Goal: Transaction & Acquisition: Purchase product/service

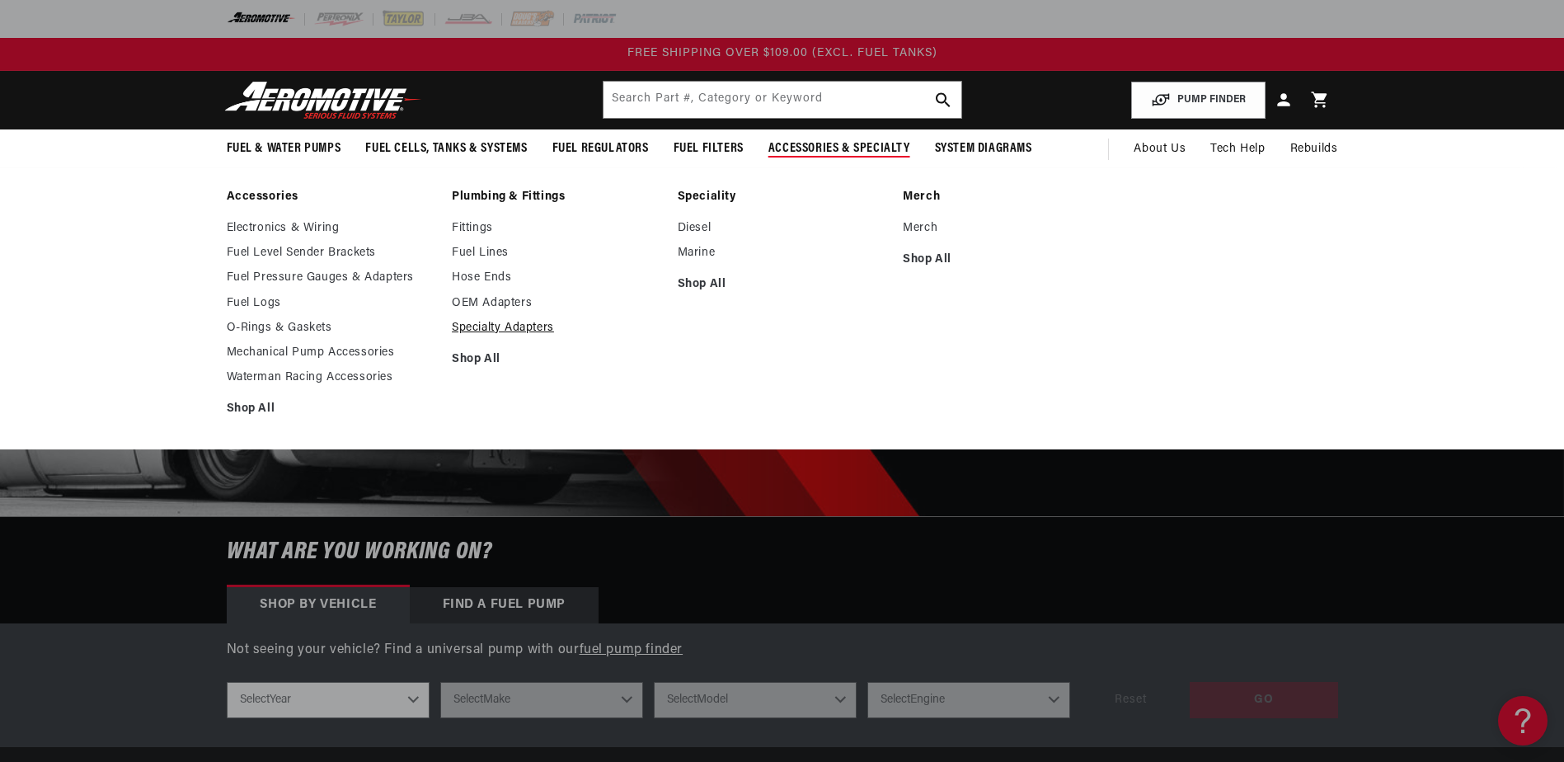
click at [479, 331] on link "Specialty Adapters" at bounding box center [556, 328] width 209 height 15
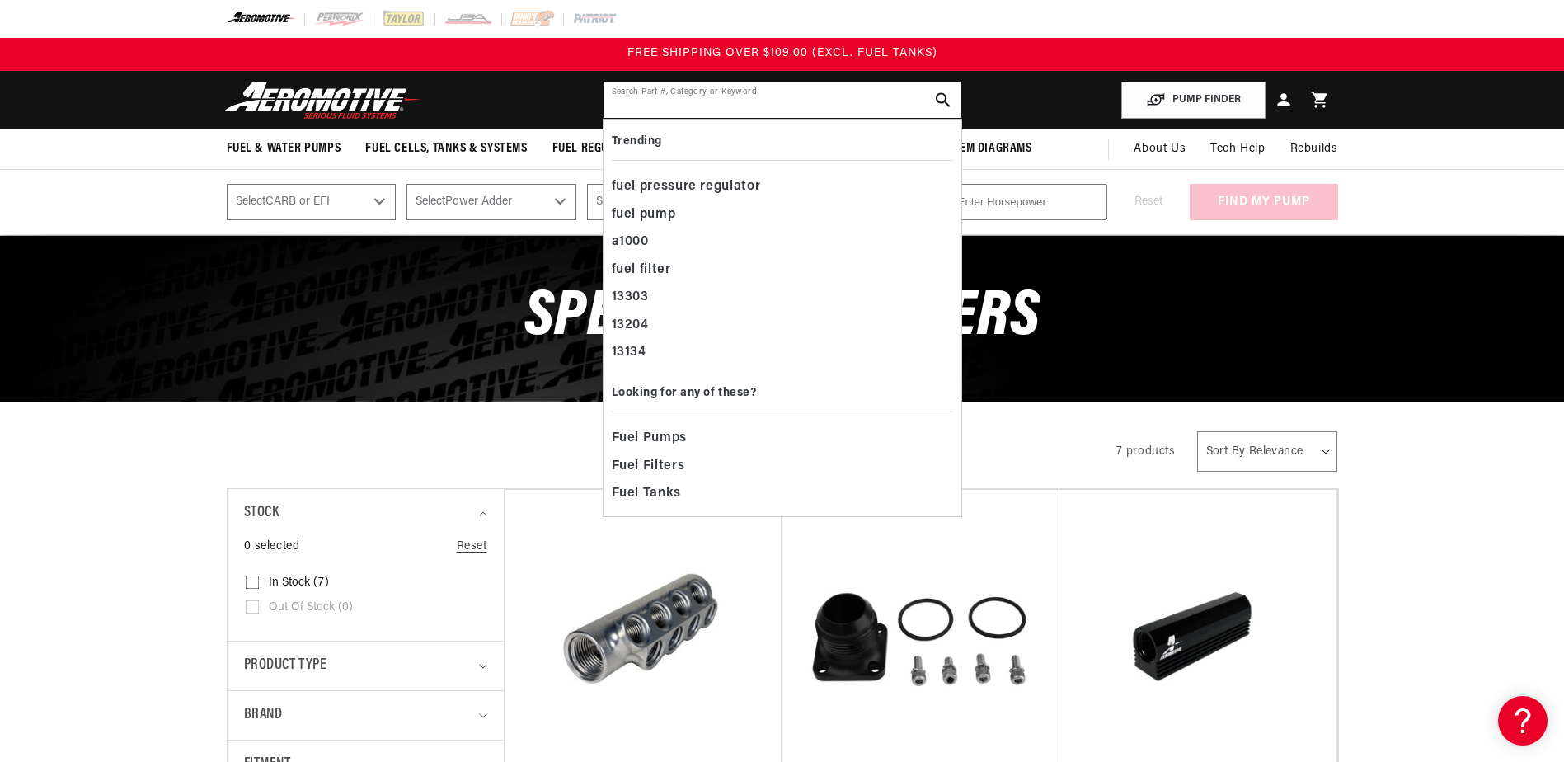
click at [735, 103] on input "text" at bounding box center [783, 100] width 358 height 36
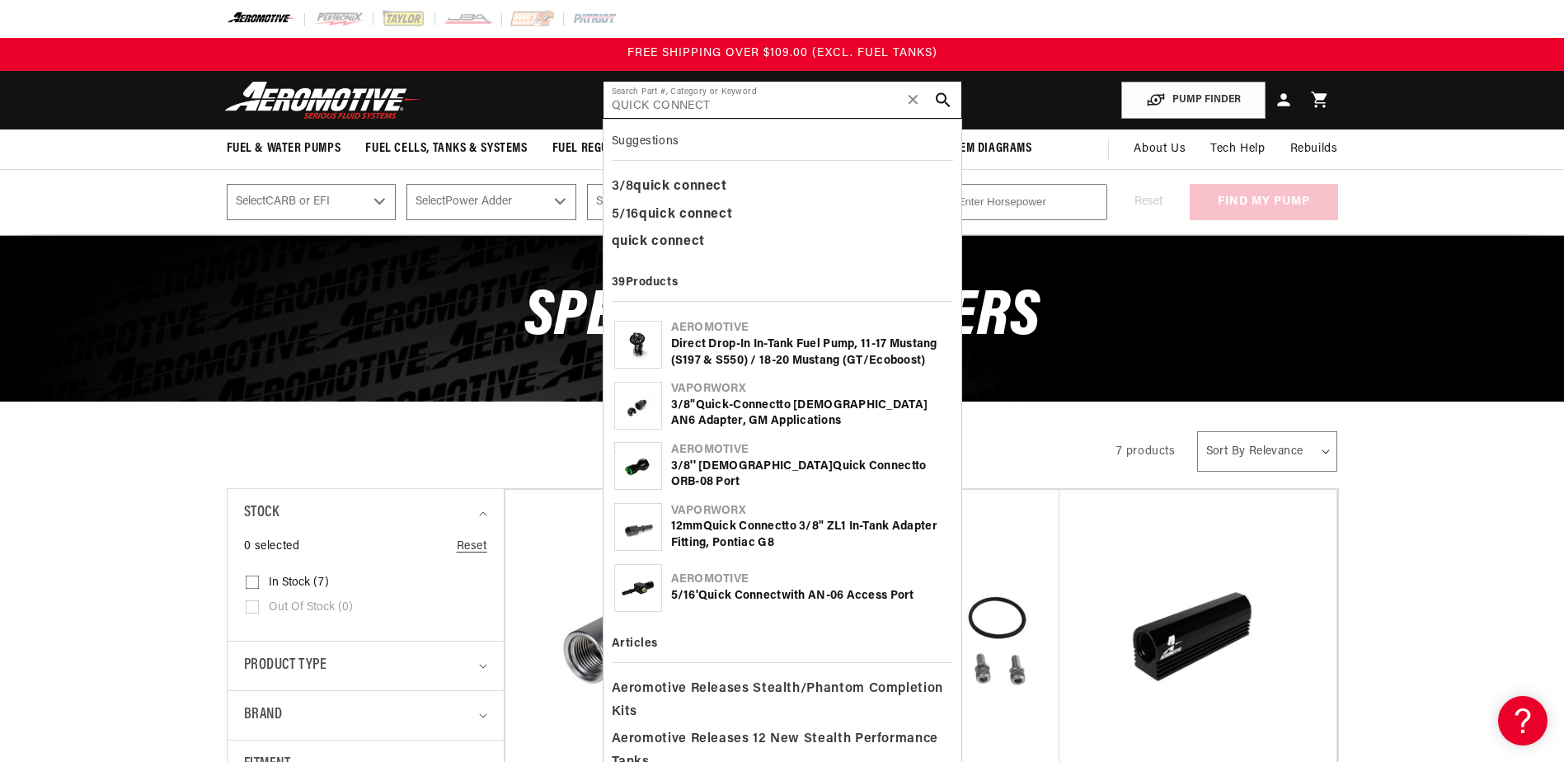
type input "QUICK CONNECT"
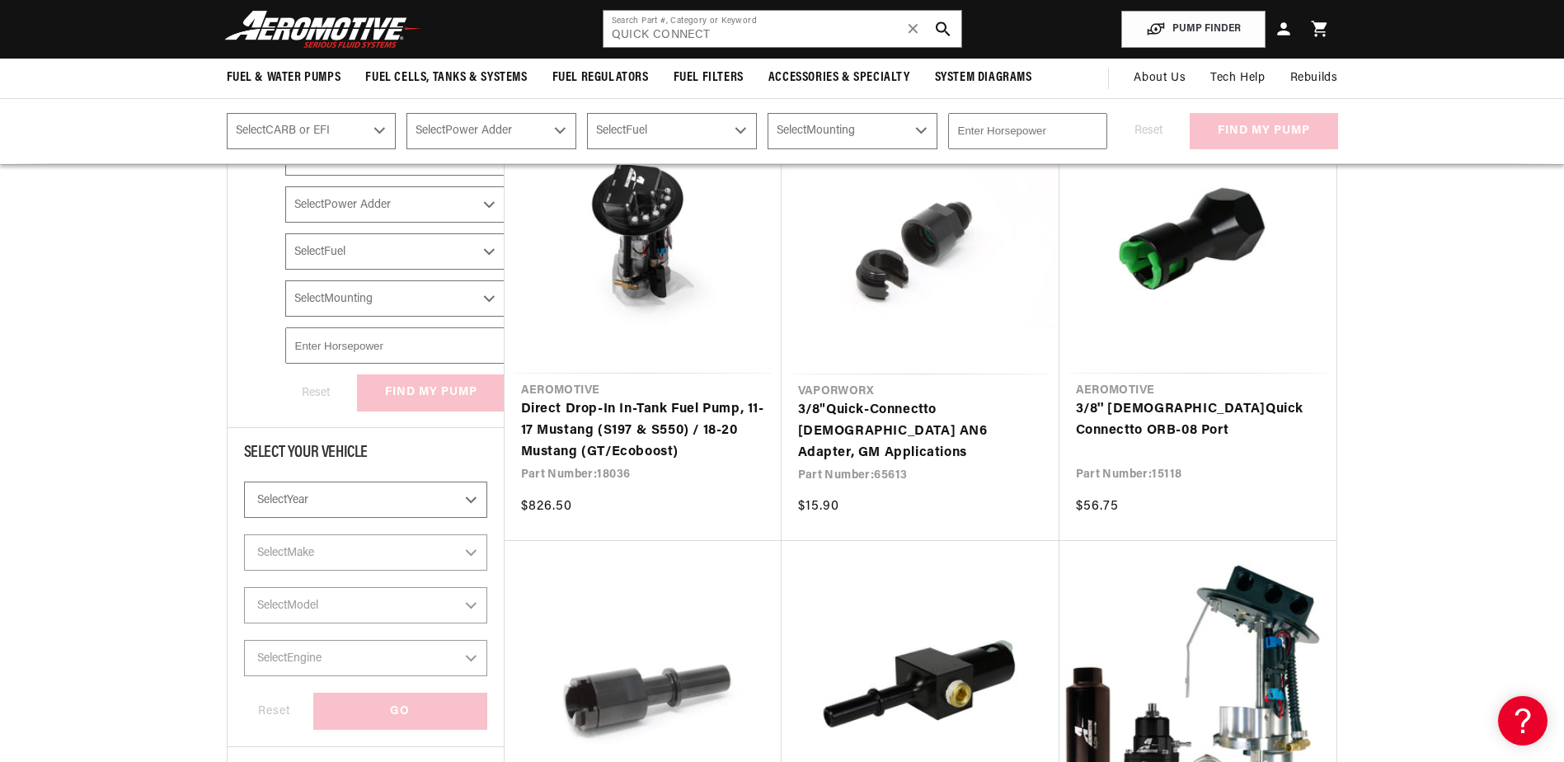
scroll to position [165, 0]
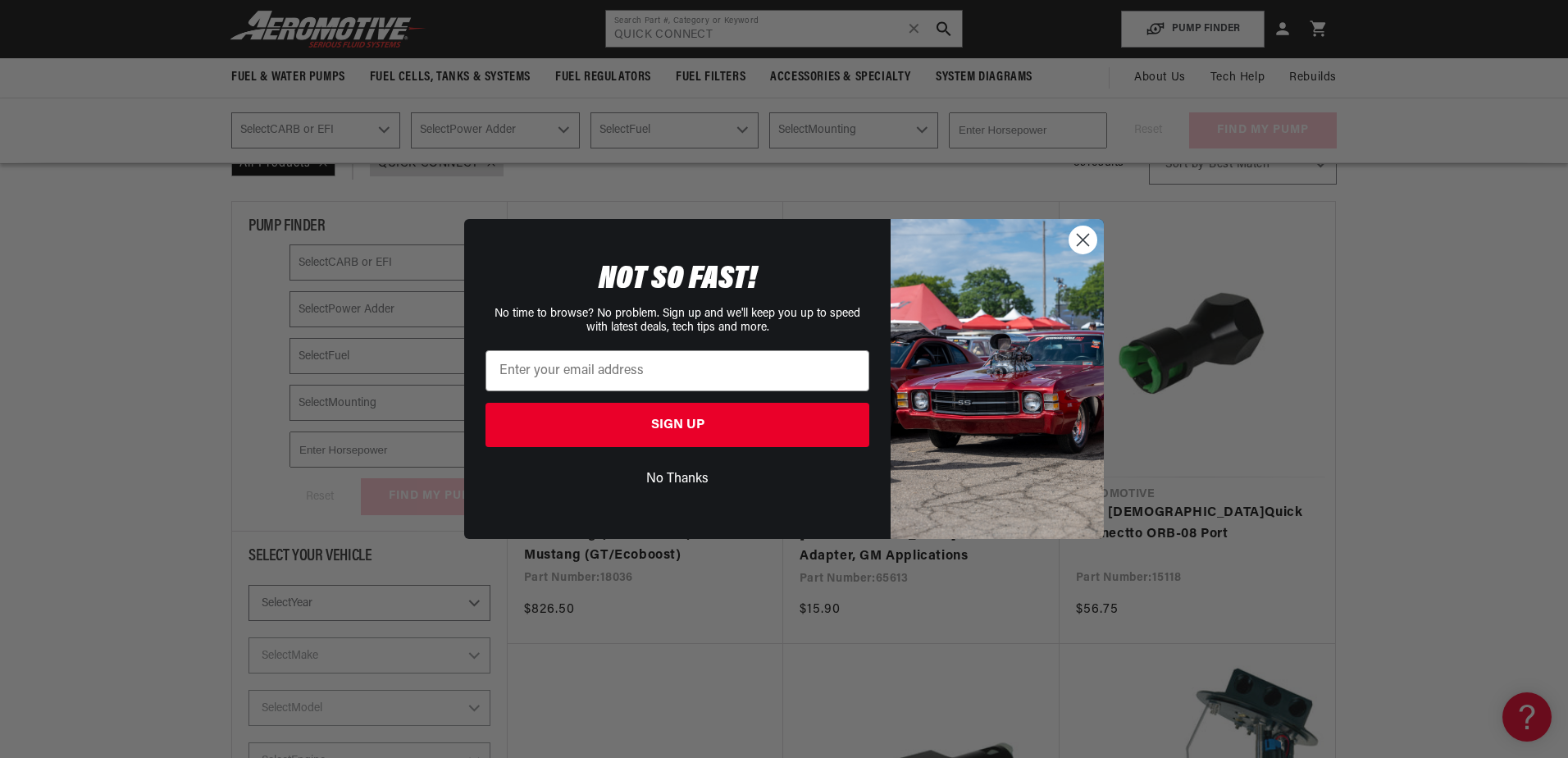
click at [1078, 244] on circle "Close dialog" at bounding box center [1082, 240] width 27 height 27
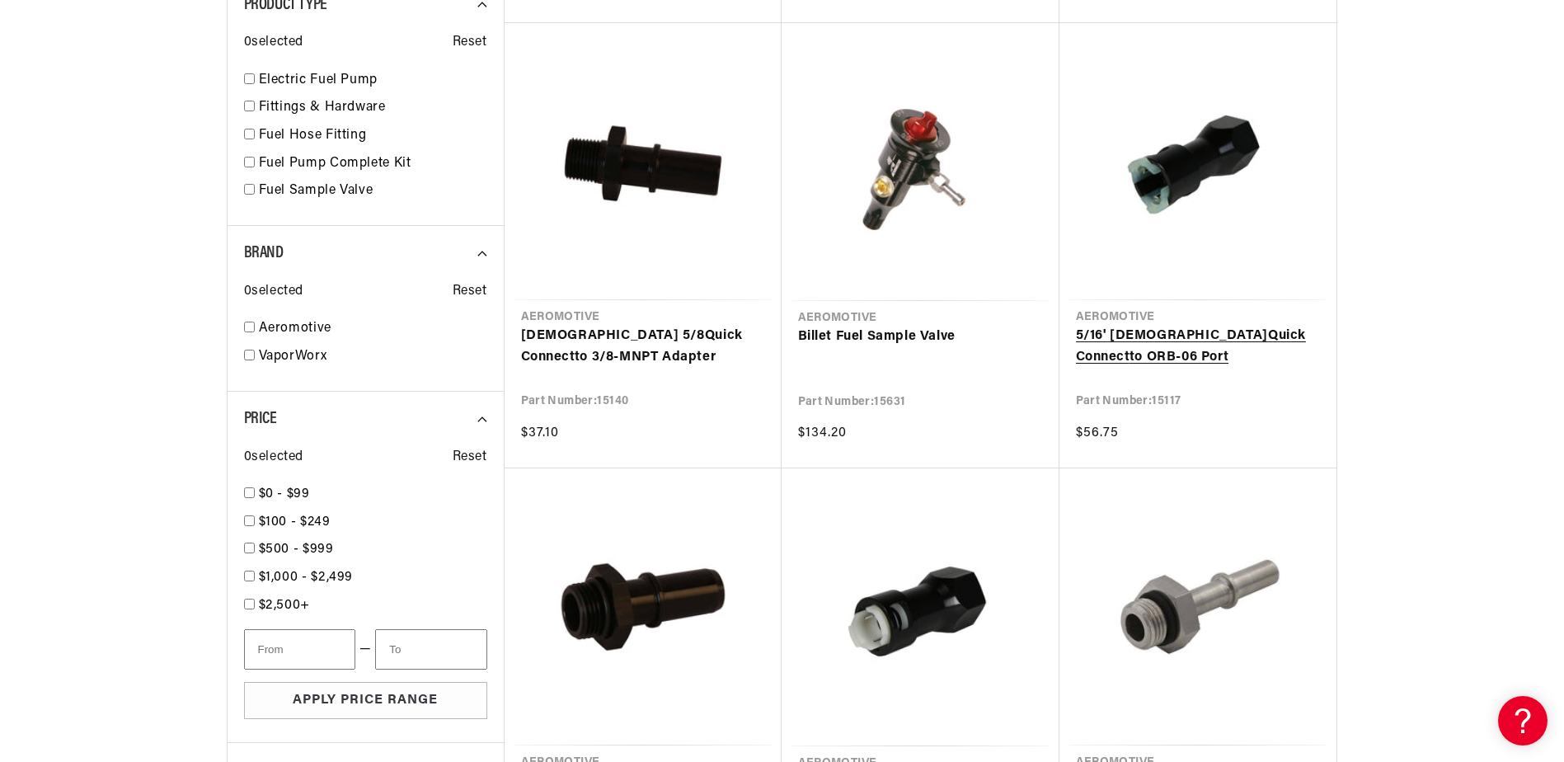
scroll to position [1402, 0]
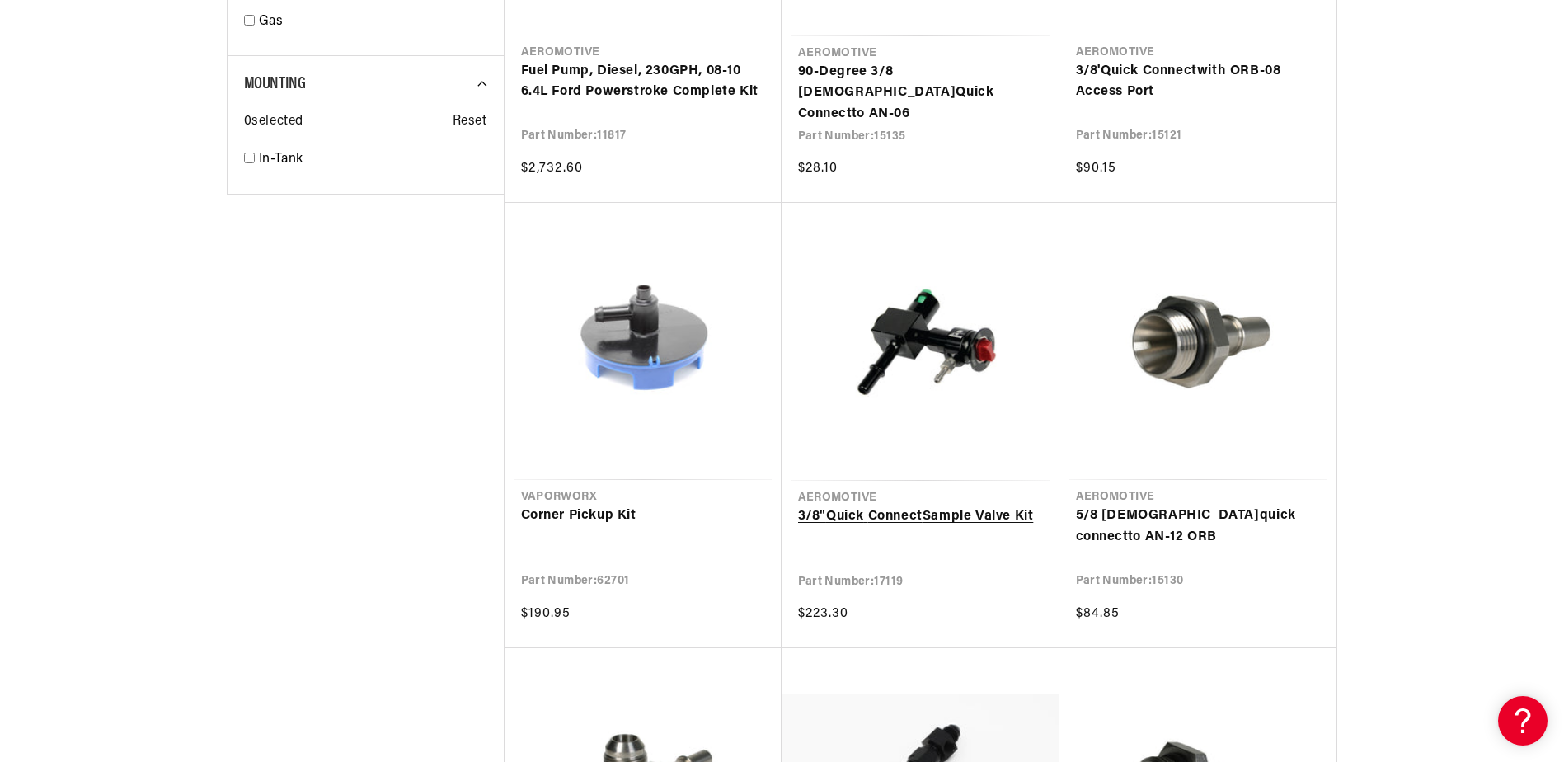
scroll to position [2391, 0]
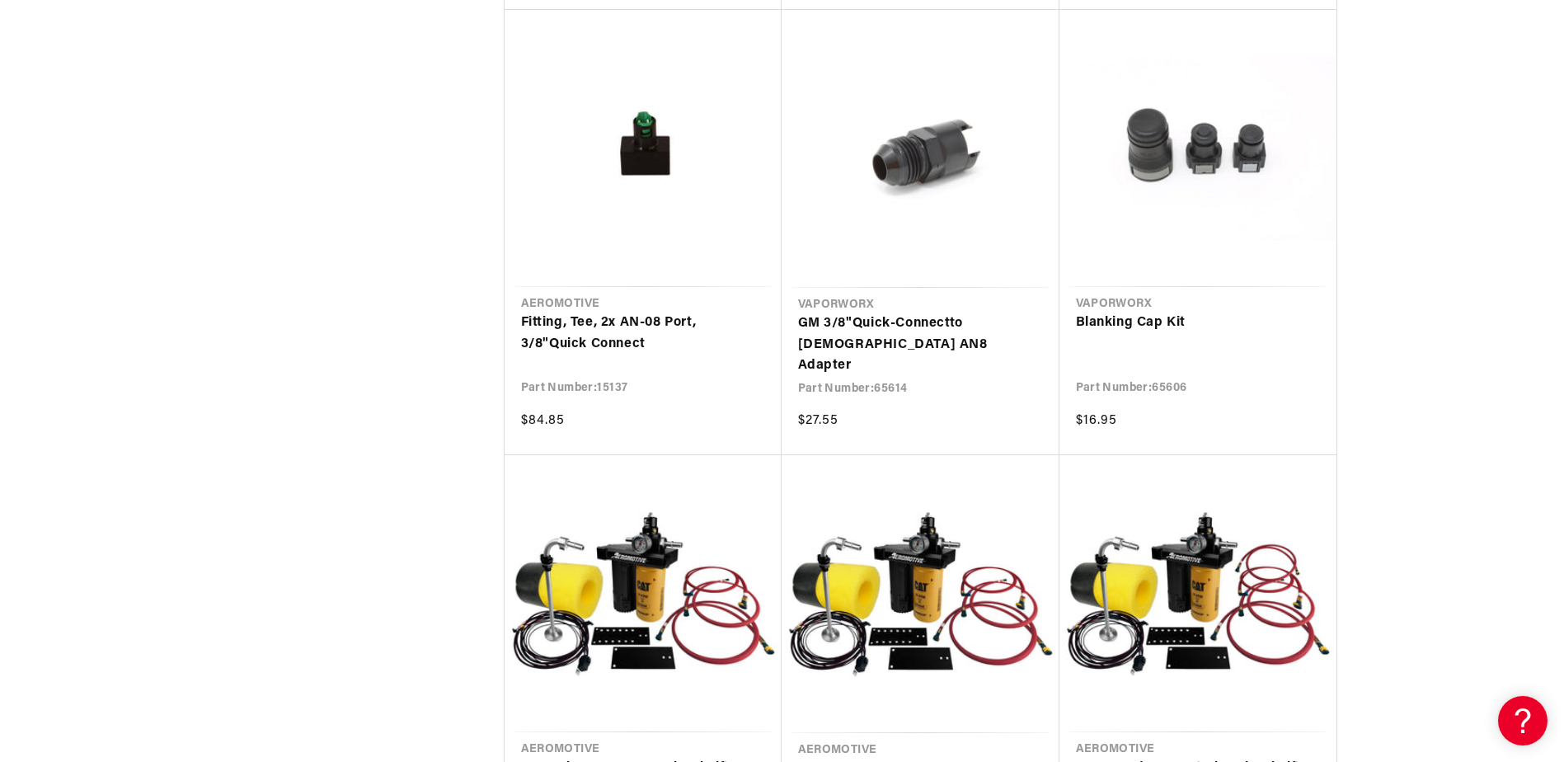
scroll to position [4865, 0]
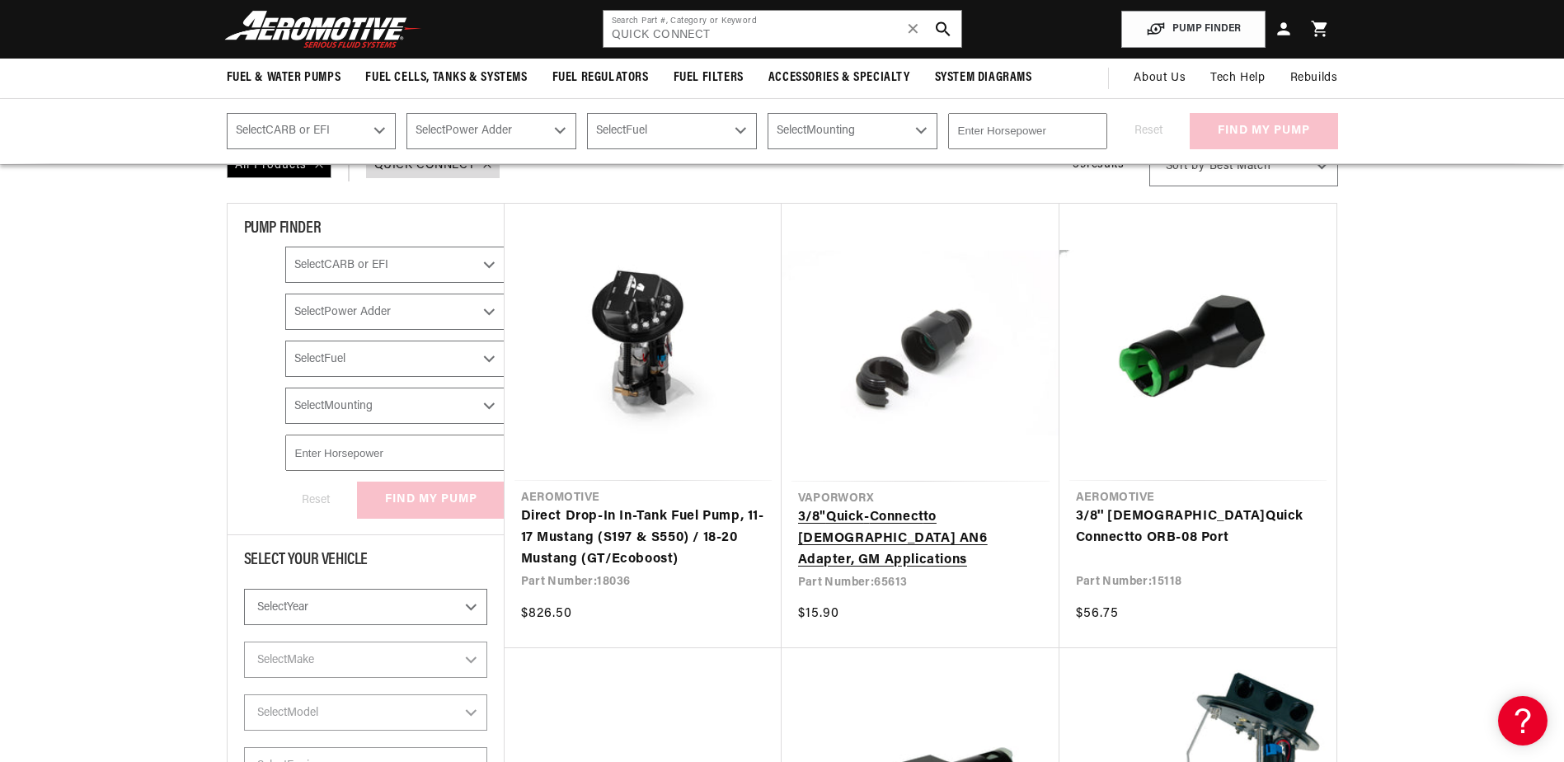
scroll to position [165, 0]
click at [914, 506] on link "3/8" Quick - Connect to Male AN6 Adapter, GM Applications" at bounding box center [920, 537] width 245 height 63
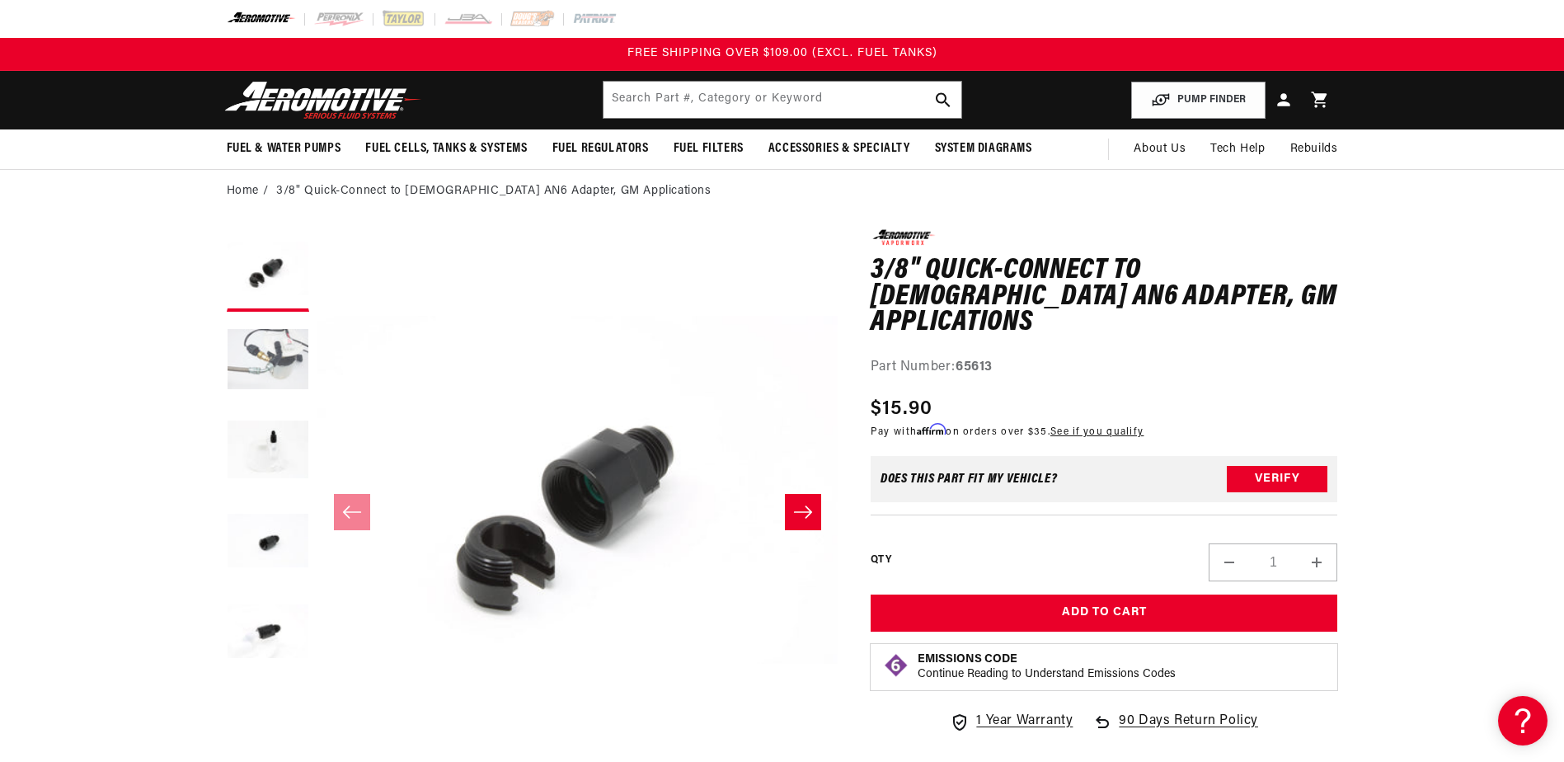
click at [269, 357] on button "Load image 2 in gallery view" at bounding box center [268, 361] width 82 height 82
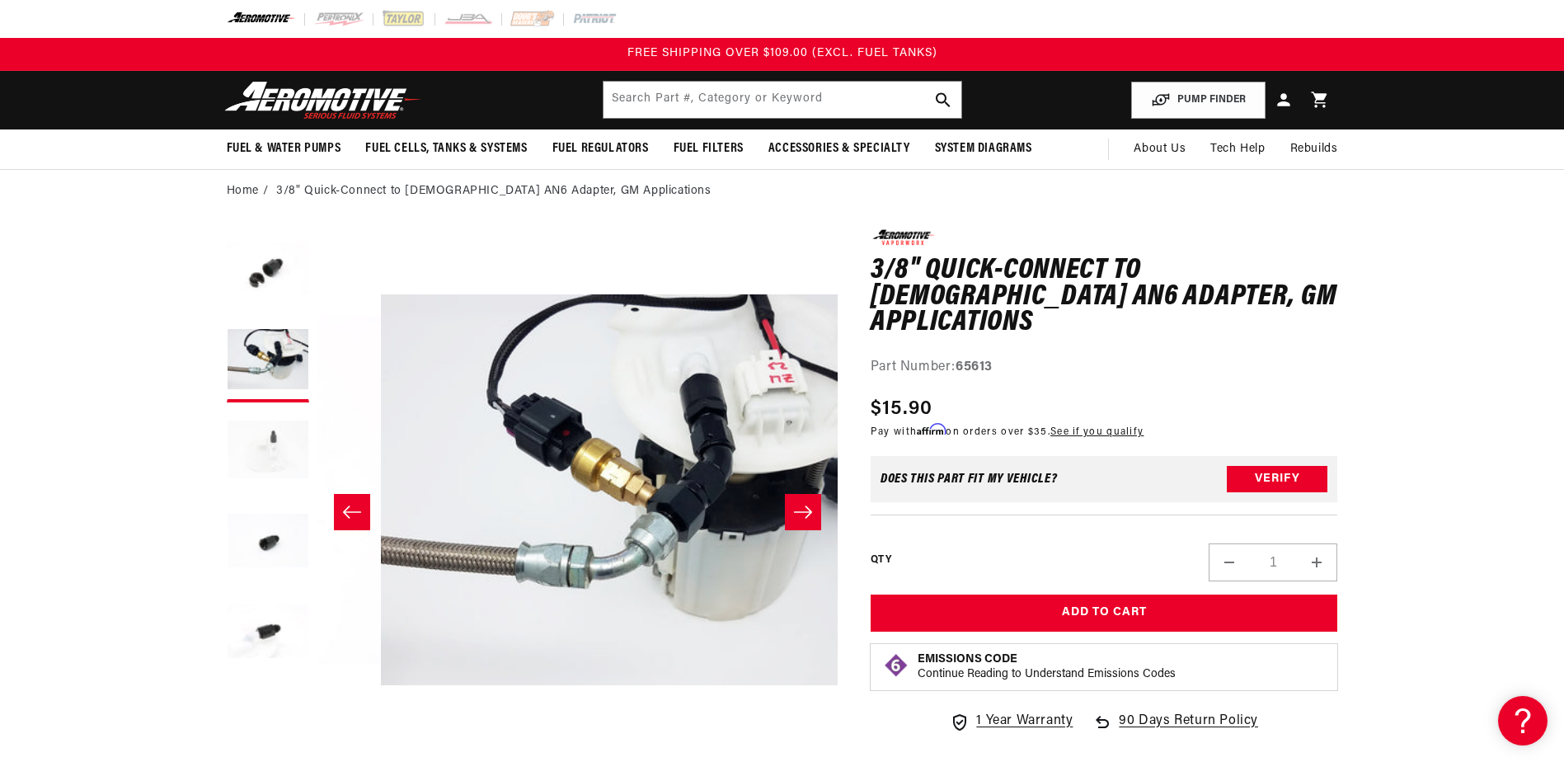
scroll to position [0, 520]
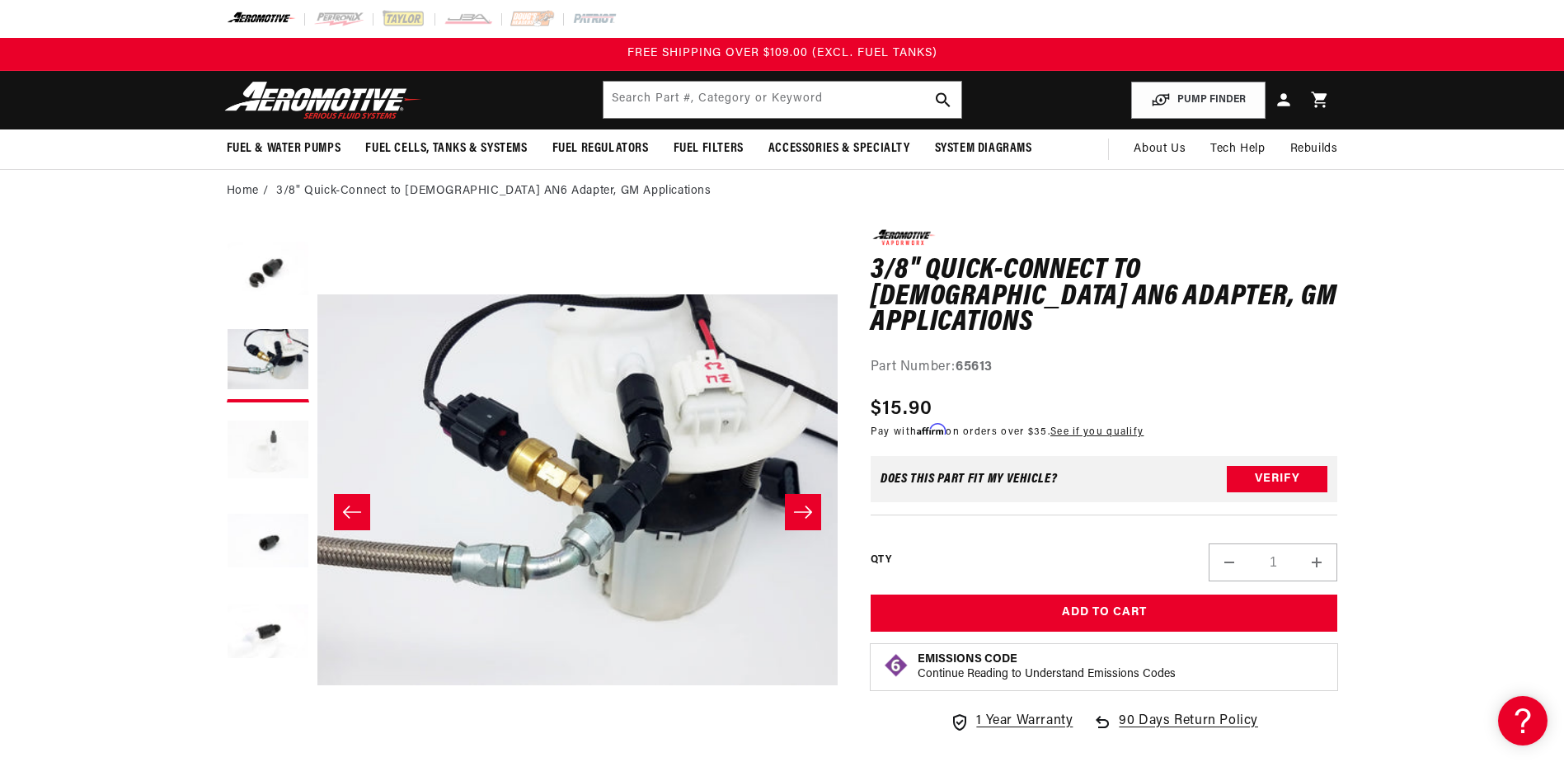
click at [258, 439] on button "Load image 3 in gallery view" at bounding box center [268, 452] width 82 height 82
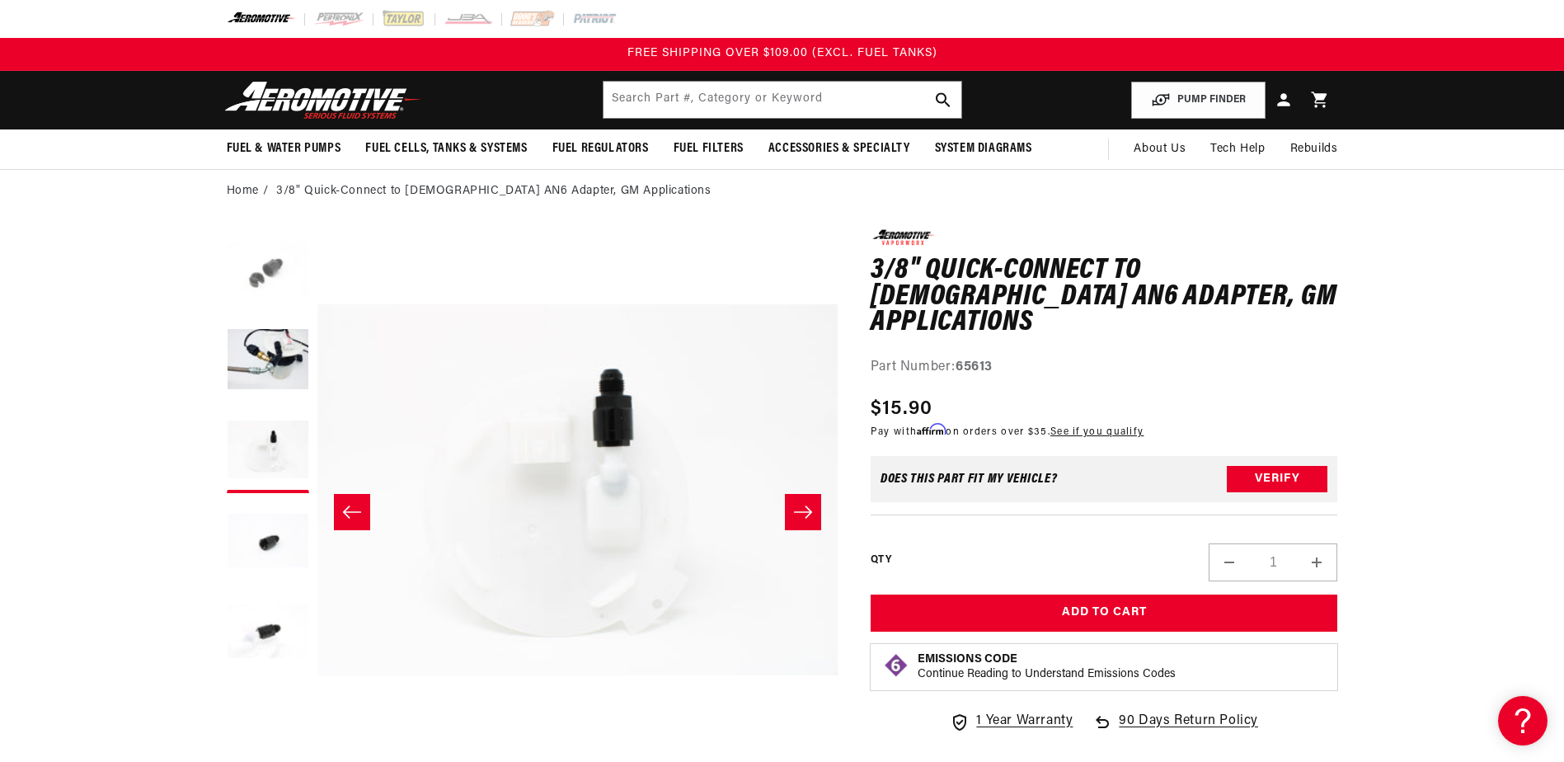
click at [278, 307] on button "Load image 1 in gallery view" at bounding box center [268, 270] width 82 height 82
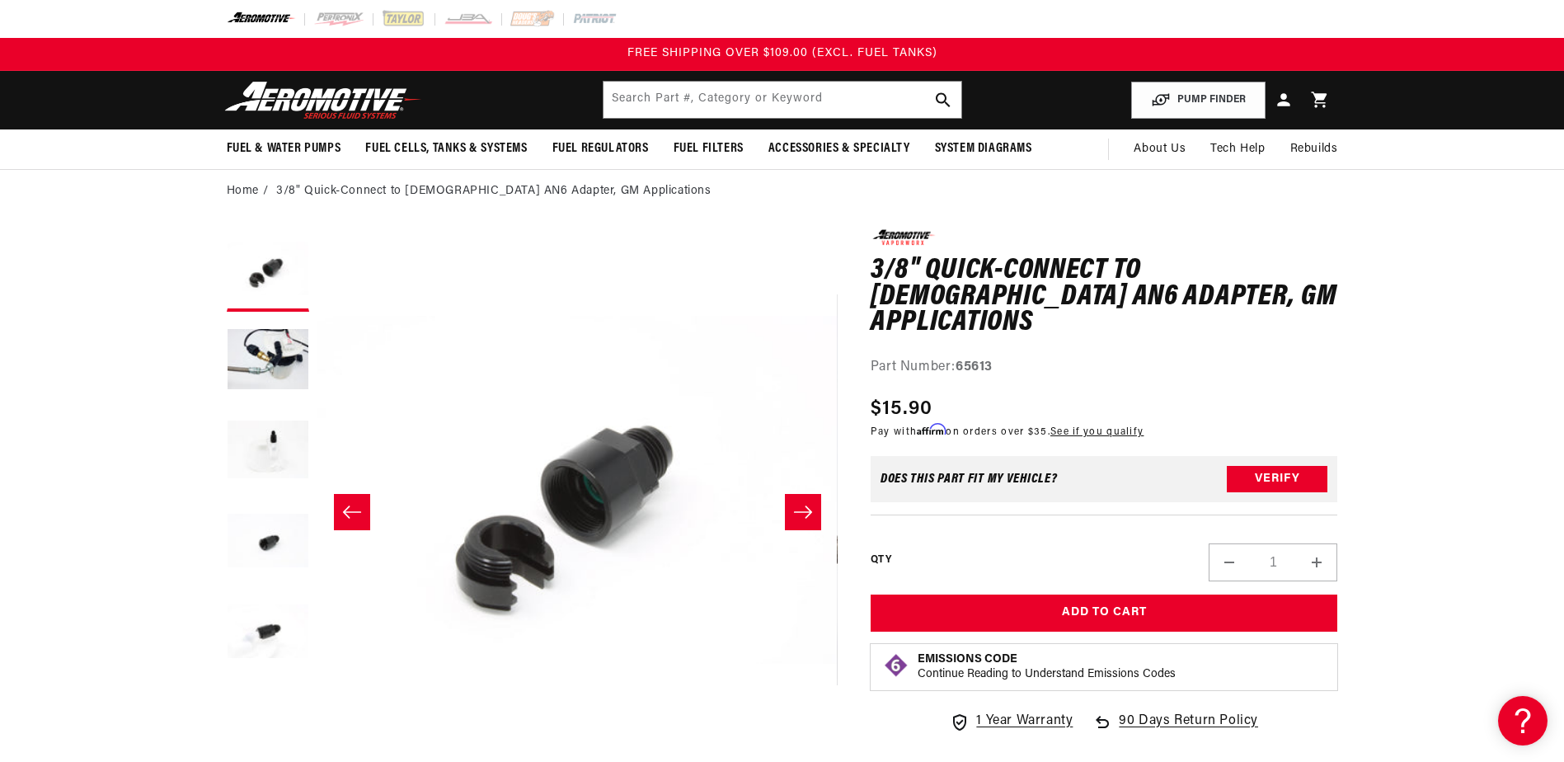
scroll to position [0, 0]
click at [263, 434] on button "Load image 3 in gallery view" at bounding box center [268, 452] width 82 height 82
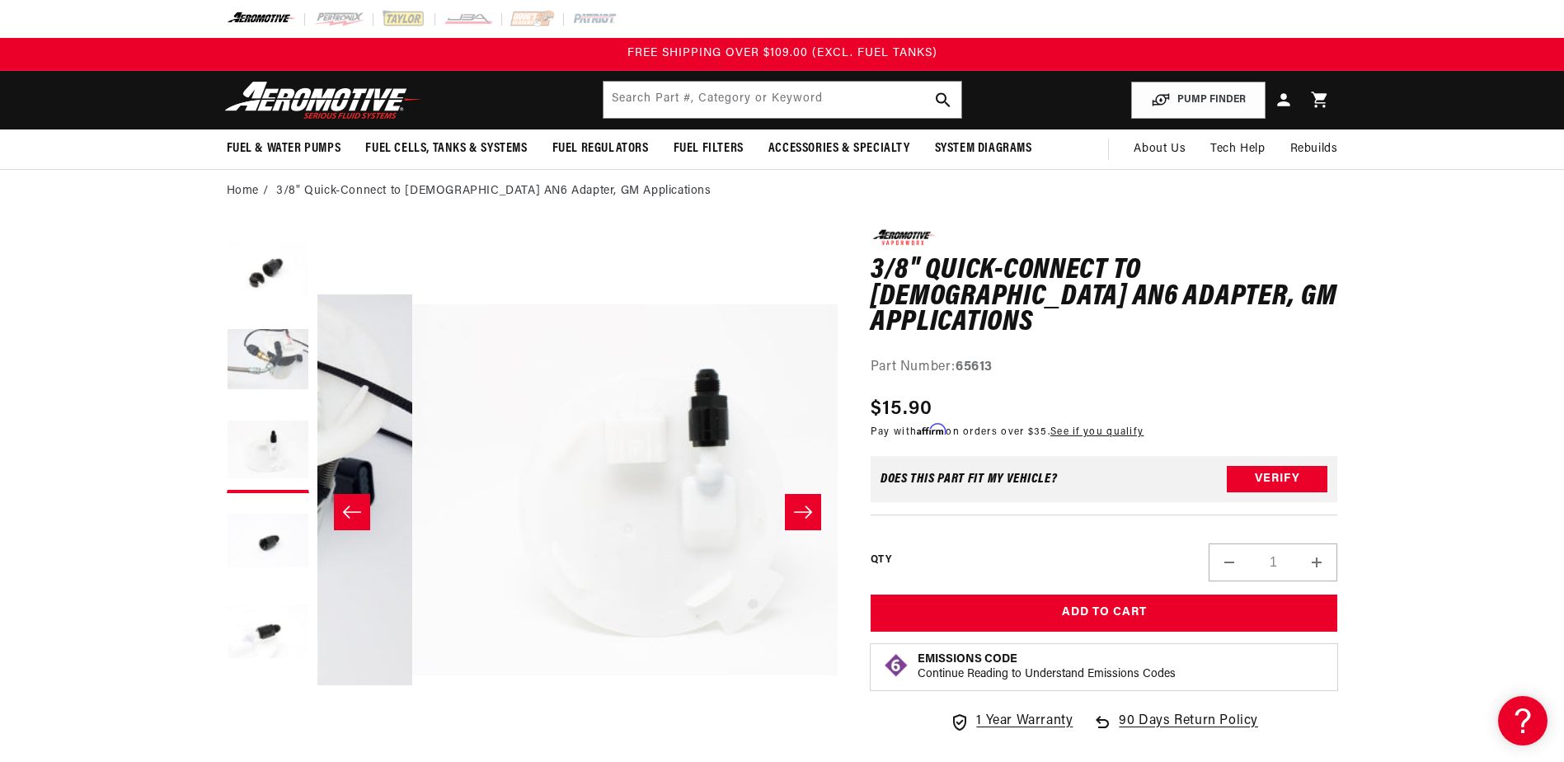
click at [287, 364] on button "Load image 2 in gallery view" at bounding box center [268, 361] width 82 height 82
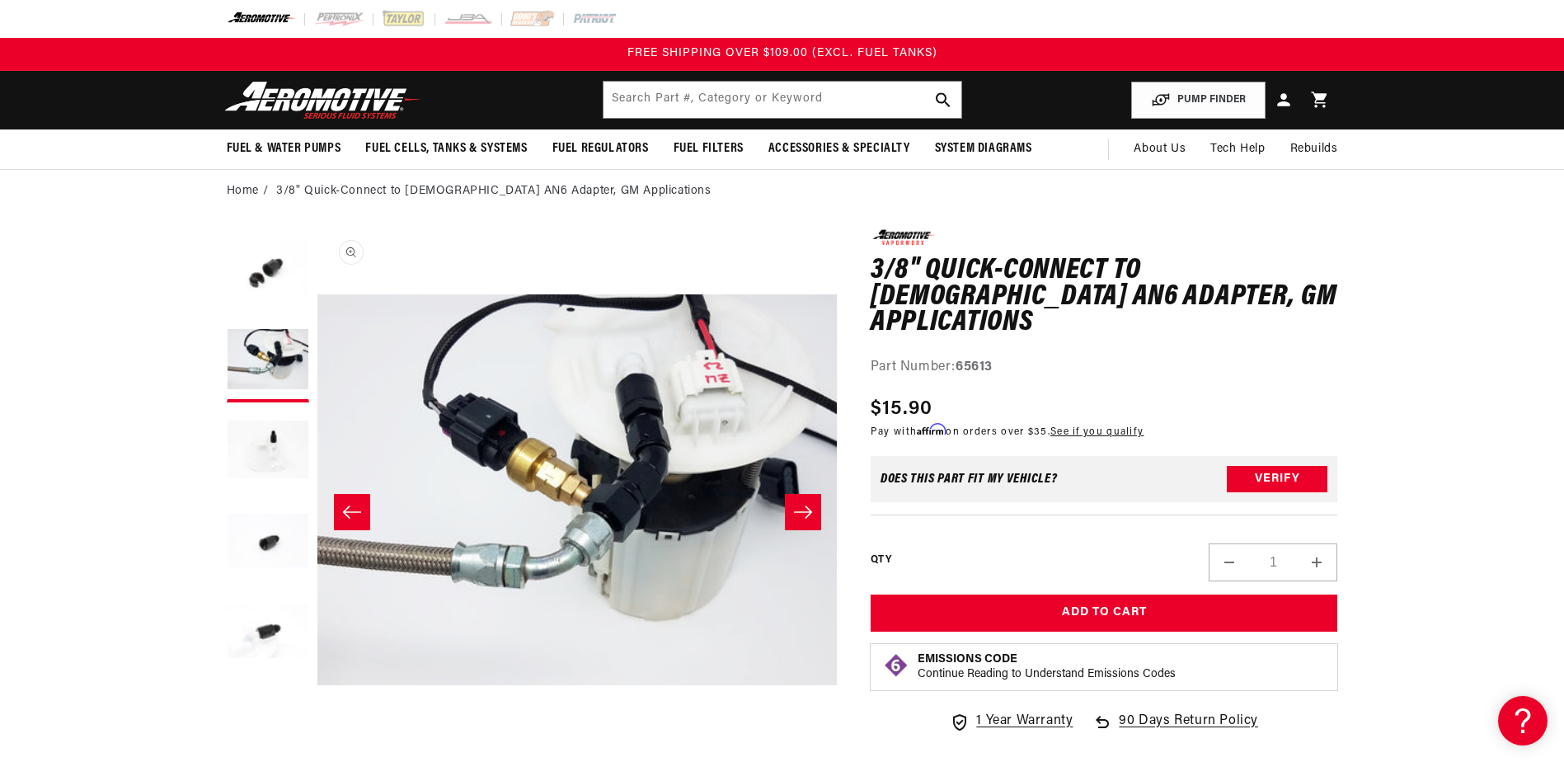
scroll to position [0, 520]
